Goal: Task Accomplishment & Management: Manage account settings

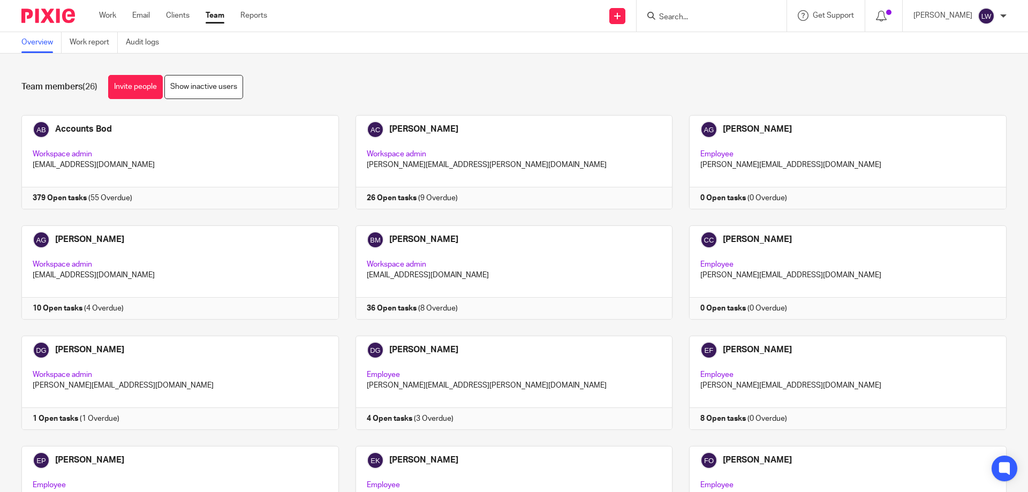
click at [669, 13] on input "Search" at bounding box center [706, 18] width 96 height 10
type input "V"
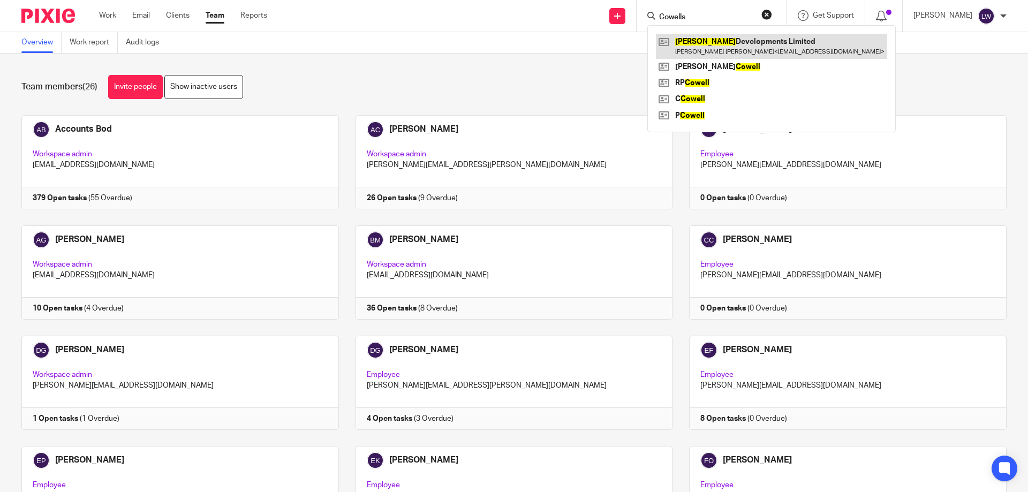
type input "Cowells"
click at [728, 41] on link at bounding box center [771, 46] width 231 height 25
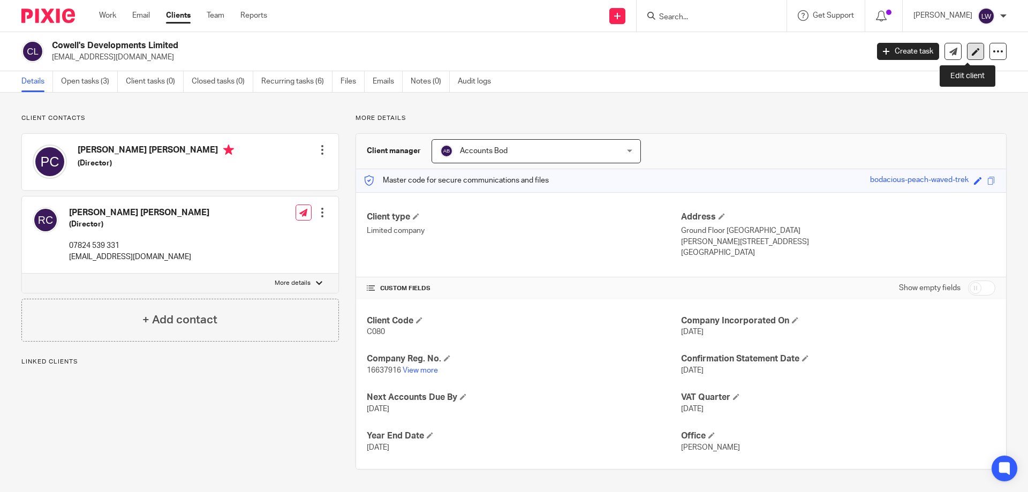
click at [972, 50] on icon at bounding box center [976, 52] width 8 height 8
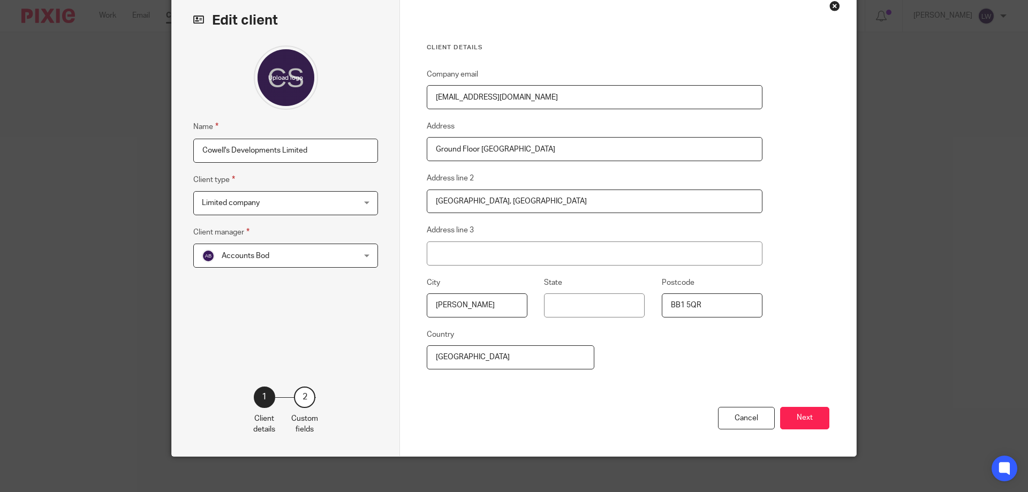
scroll to position [61, 0]
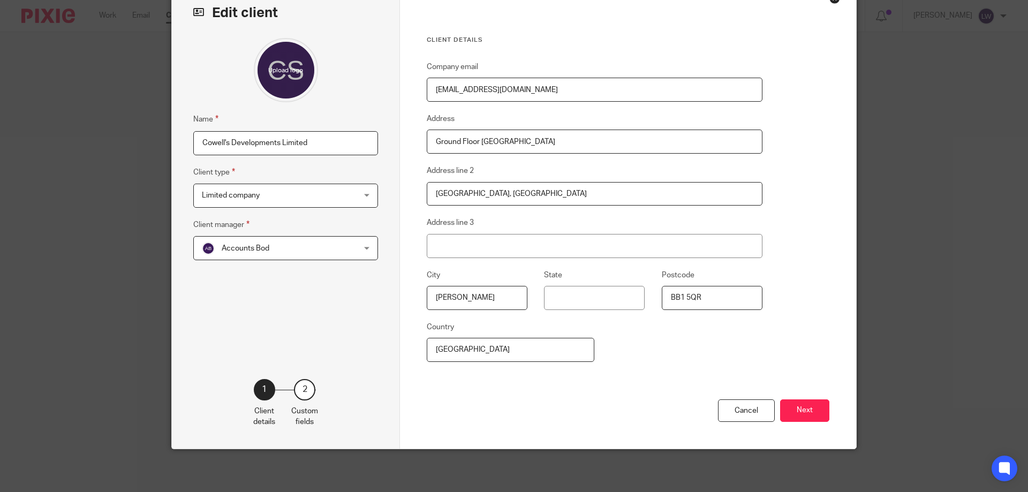
drag, startPoint x: 798, startPoint y: 408, endPoint x: 799, endPoint y: 402, distance: 5.9
click at [798, 409] on button "Next" at bounding box center [804, 410] width 49 height 23
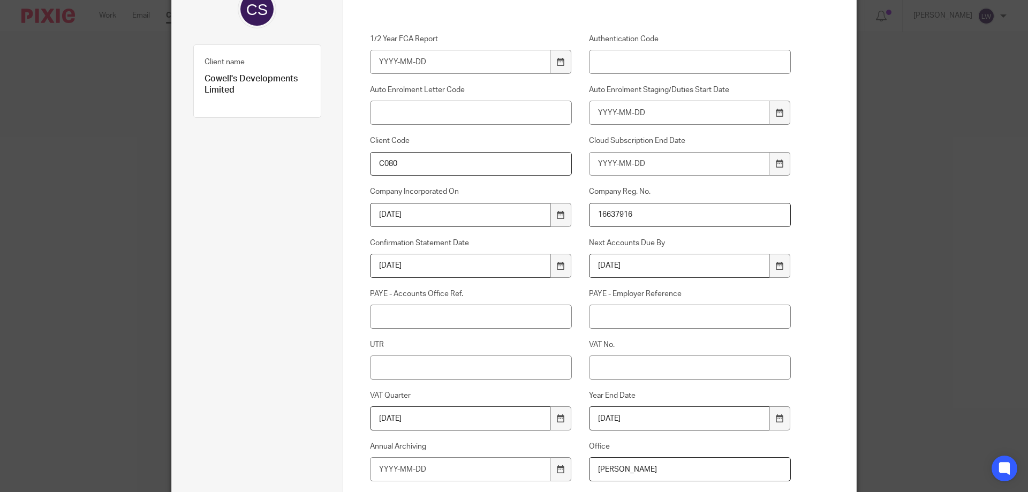
scroll to position [168, 0]
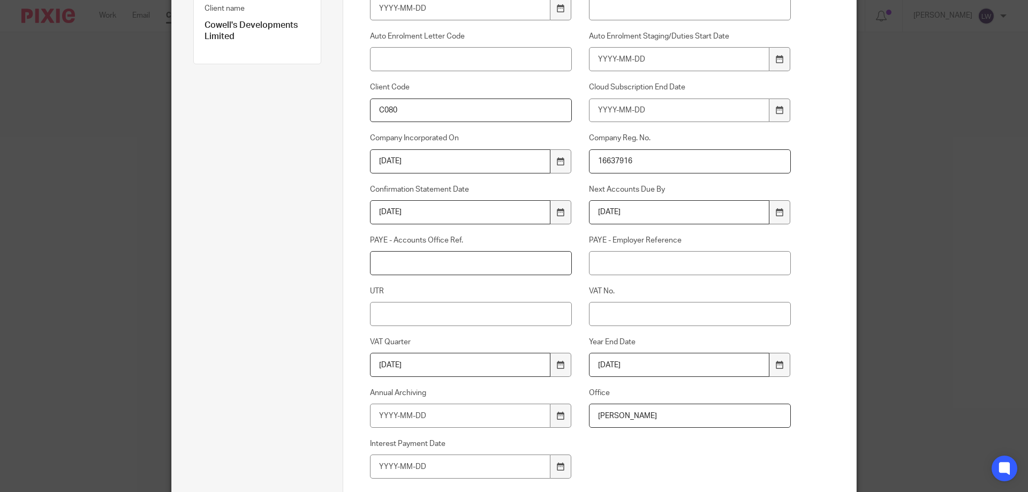
click at [381, 265] on input "PAYE - Accounts Office Ref." at bounding box center [471, 263] width 202 height 24
type input "120PA03592633"
click at [606, 265] on input "PAYE - Employer Reference" at bounding box center [690, 263] width 202 height 24
type input "120/EF01144"
click at [415, 312] on input "UTR" at bounding box center [471, 314] width 202 height 24
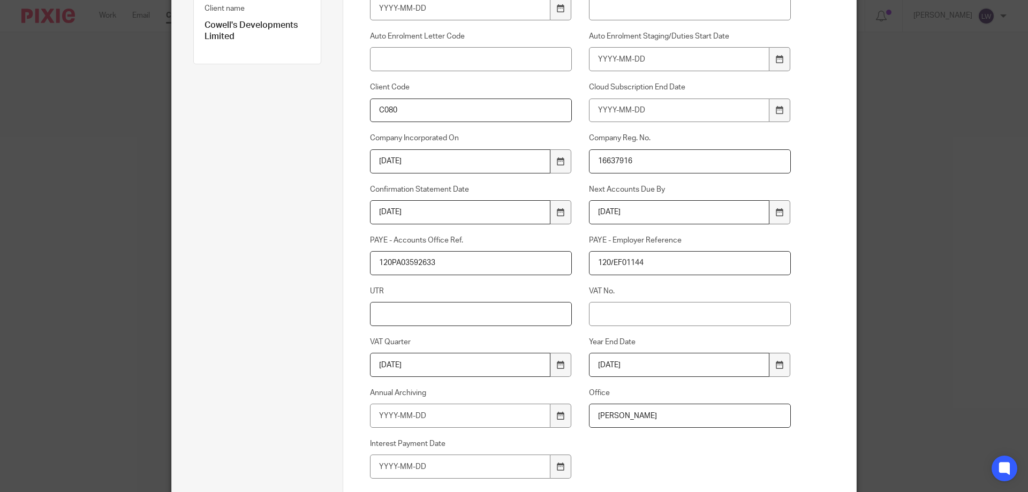
scroll to position [285, 0]
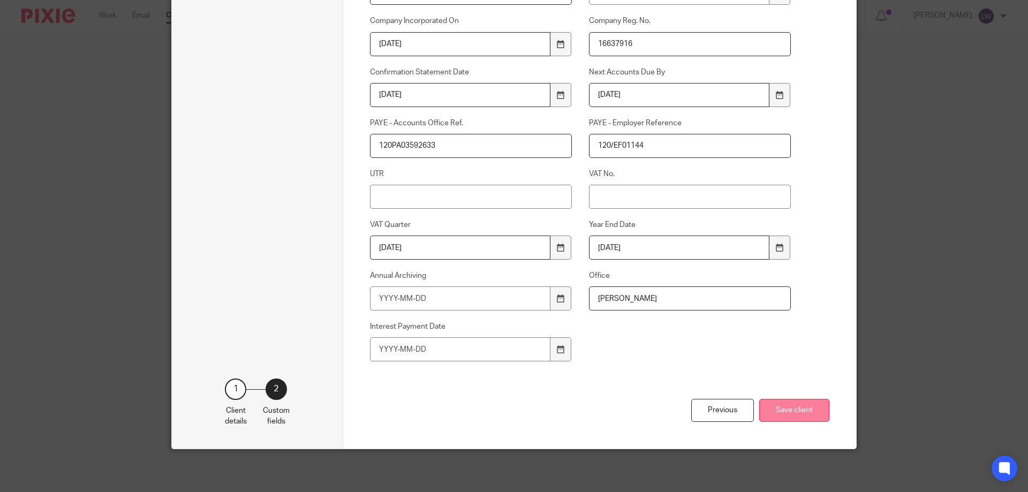
click at [790, 407] on button "Save client" at bounding box center [794, 410] width 70 height 23
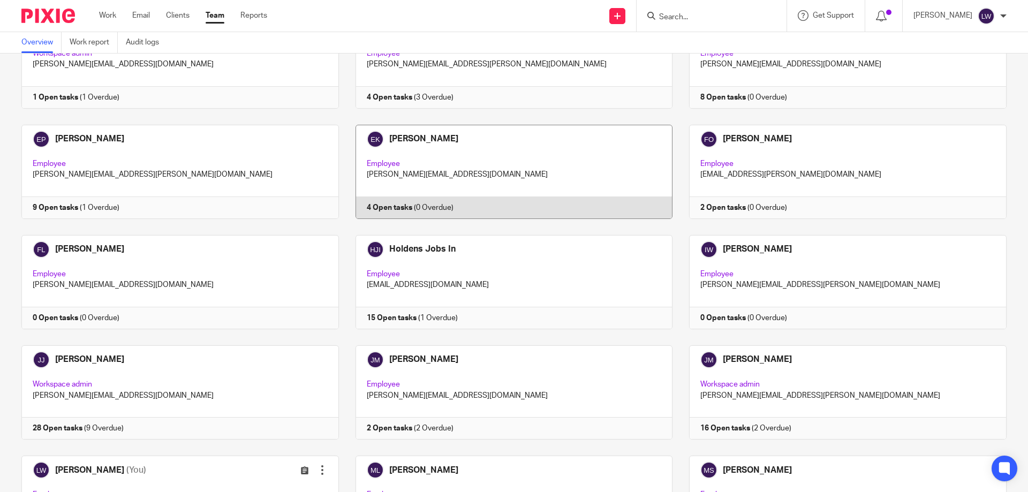
scroll to position [482, 0]
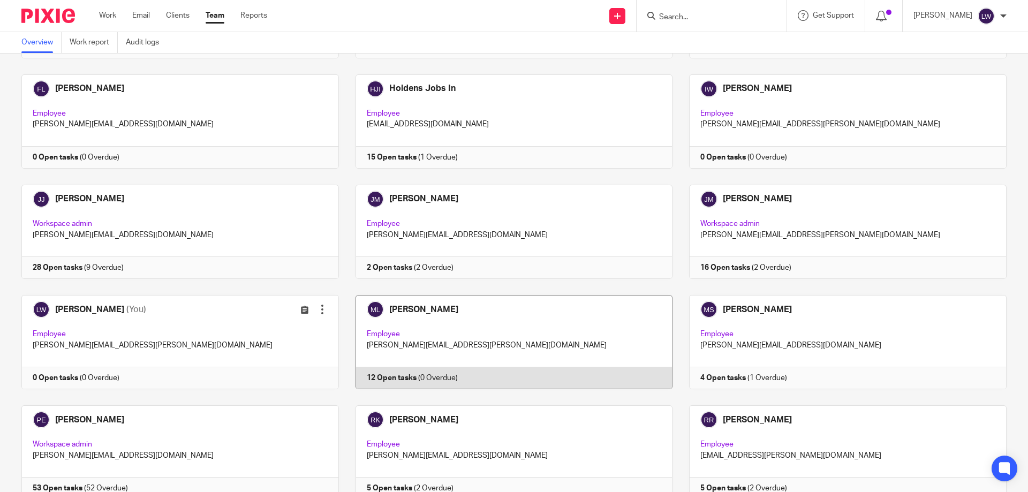
click at [389, 343] on link at bounding box center [506, 342] width 334 height 94
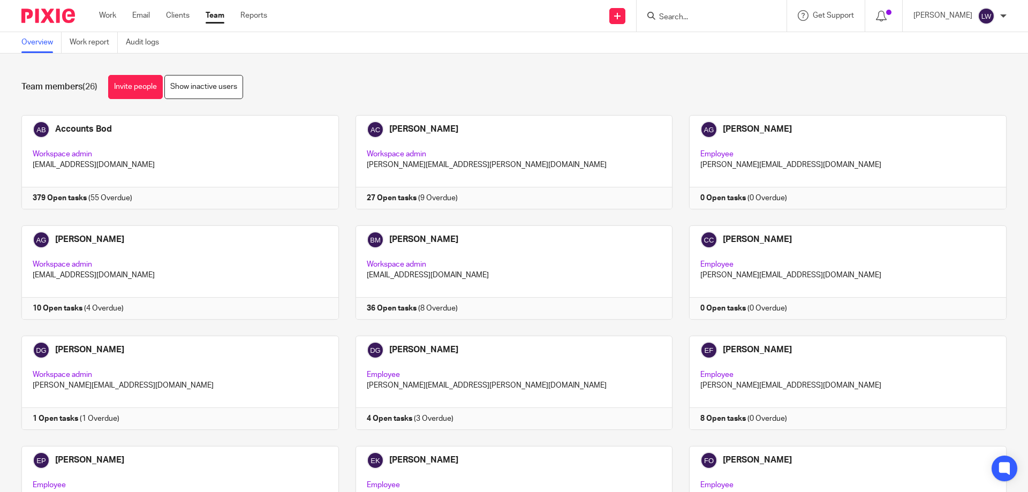
drag, startPoint x: 0, startPoint y: 0, endPoint x: 674, endPoint y: 15, distance: 673.8
click at [668, 14] on input "Search" at bounding box center [706, 18] width 96 height 10
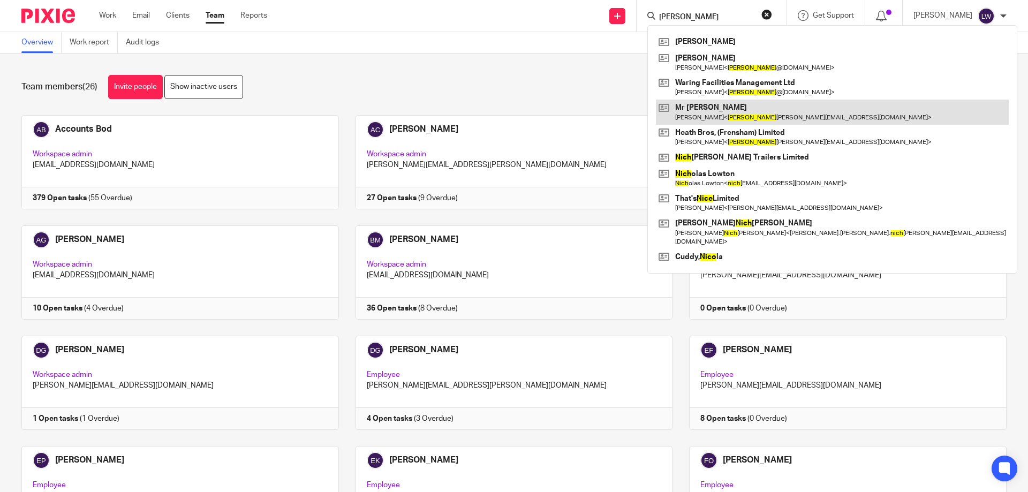
type input "[PERSON_NAME]"
click at [702, 112] on link at bounding box center [832, 112] width 353 height 25
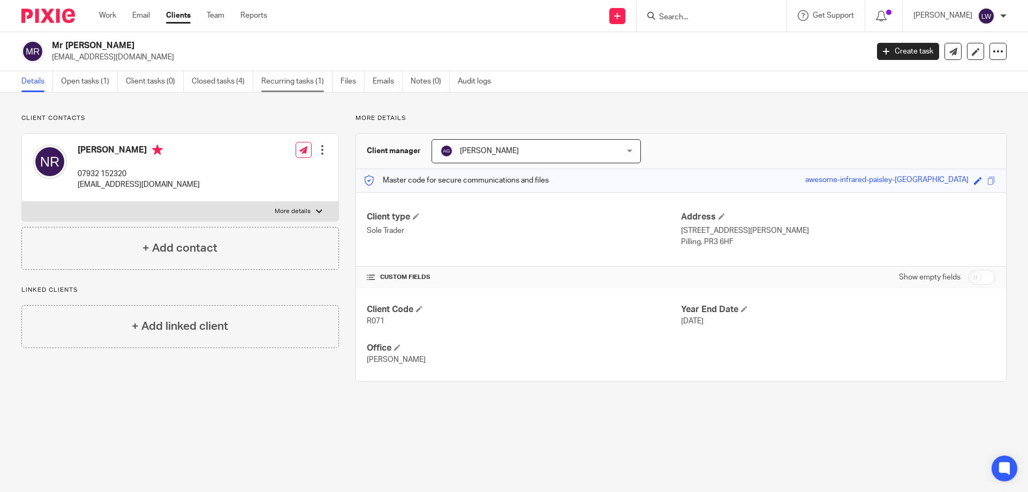
click at [277, 80] on link "Recurring tasks (1)" at bounding box center [296, 81] width 71 height 21
click at [78, 81] on link "Open tasks (1)" at bounding box center [89, 81] width 57 height 21
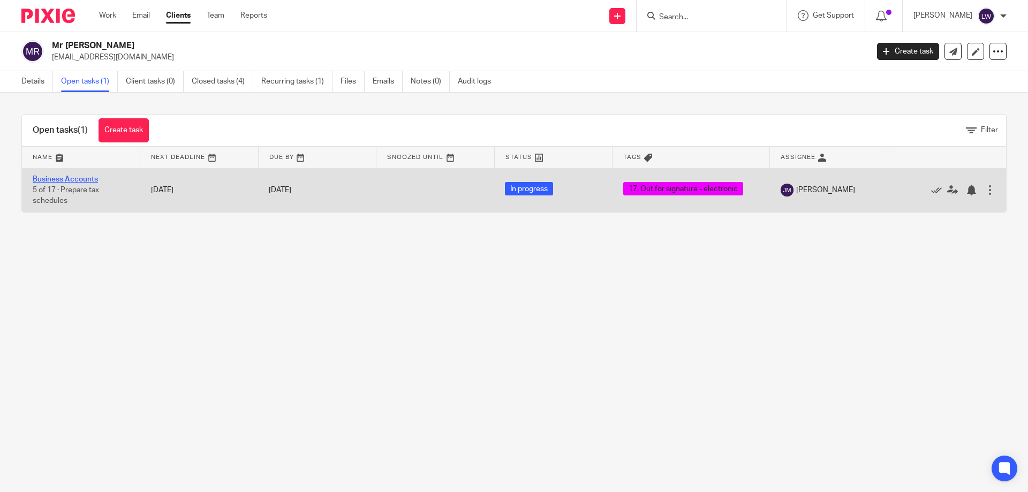
click at [66, 178] on link "Business Accounts" at bounding box center [65, 179] width 65 height 7
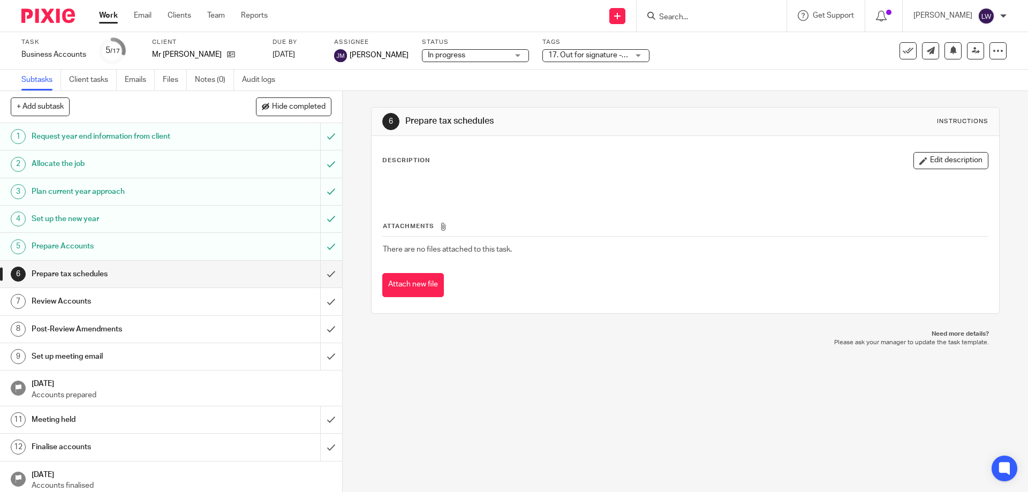
click at [632, 54] on div "17. Out for signature - electronic" at bounding box center [595, 55] width 107 height 13
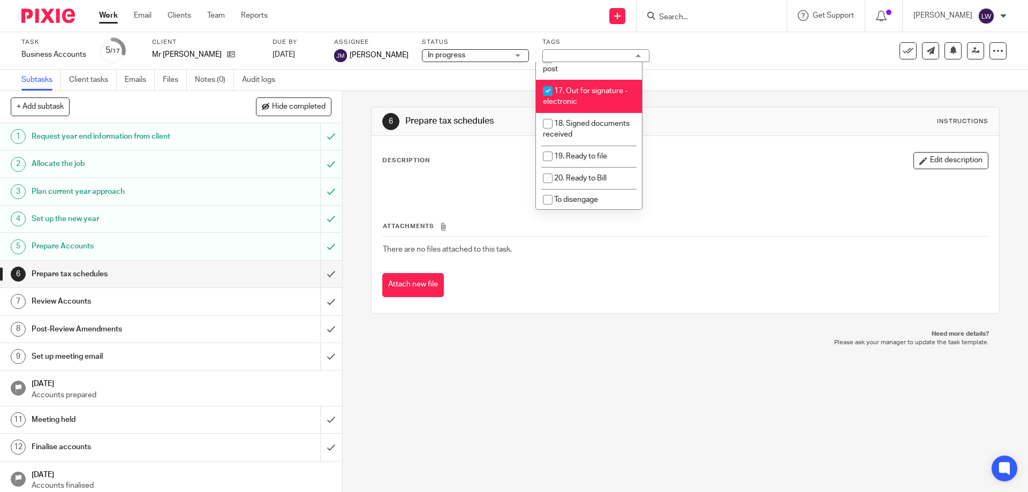
scroll to position [396, 0]
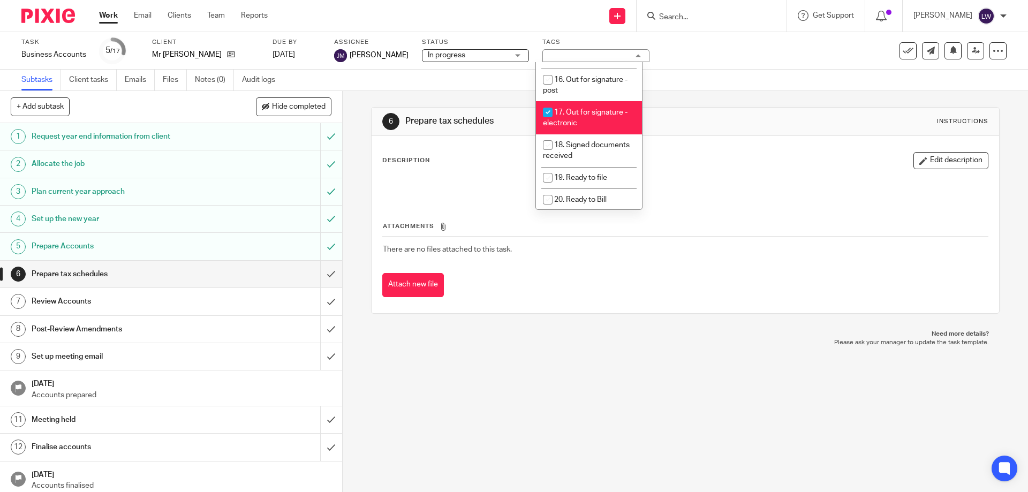
click at [546, 102] on input "checkbox" at bounding box center [548, 112] width 20 height 20
checkbox input "false"
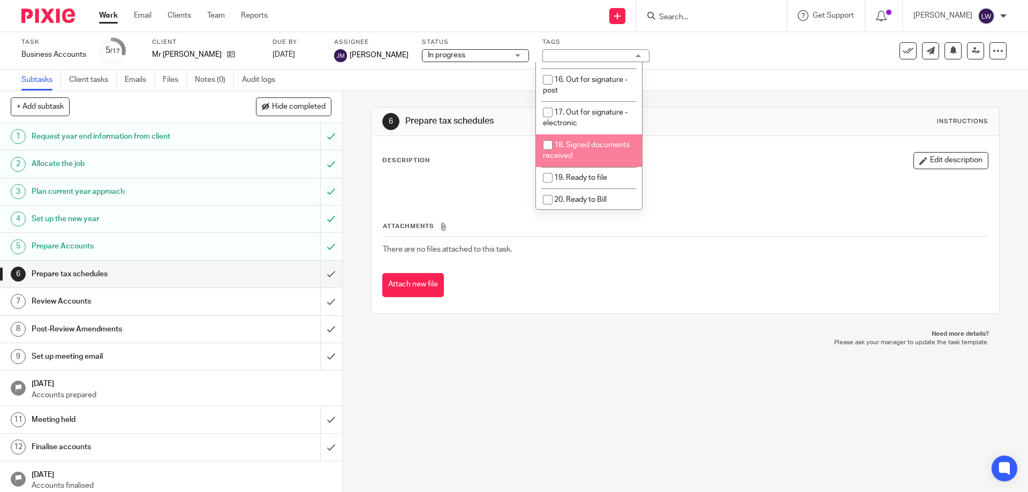
click at [547, 135] on input "checkbox" at bounding box center [548, 145] width 20 height 20
checkbox input "true"
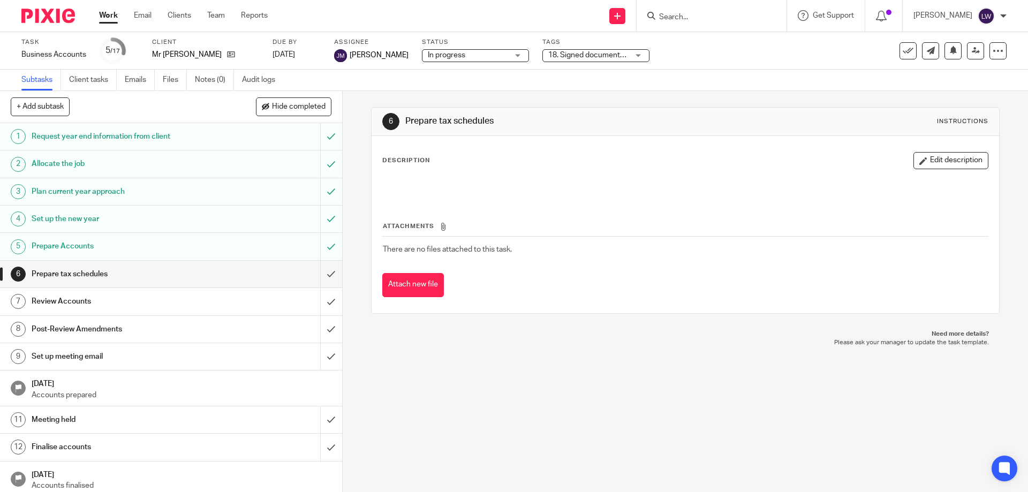
click at [728, 180] on p at bounding box center [685, 185] width 605 height 11
